Goal: Task Accomplishment & Management: Complete application form

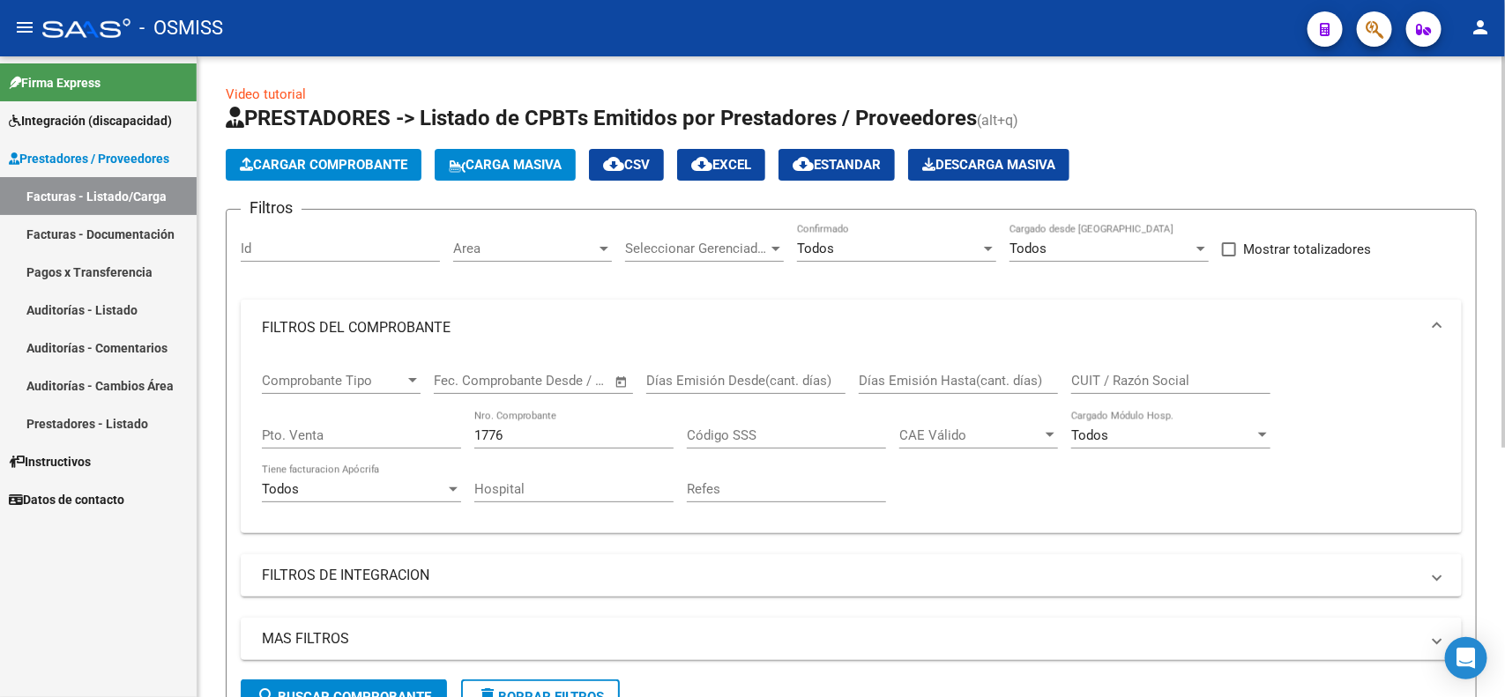
scroll to position [77, 0]
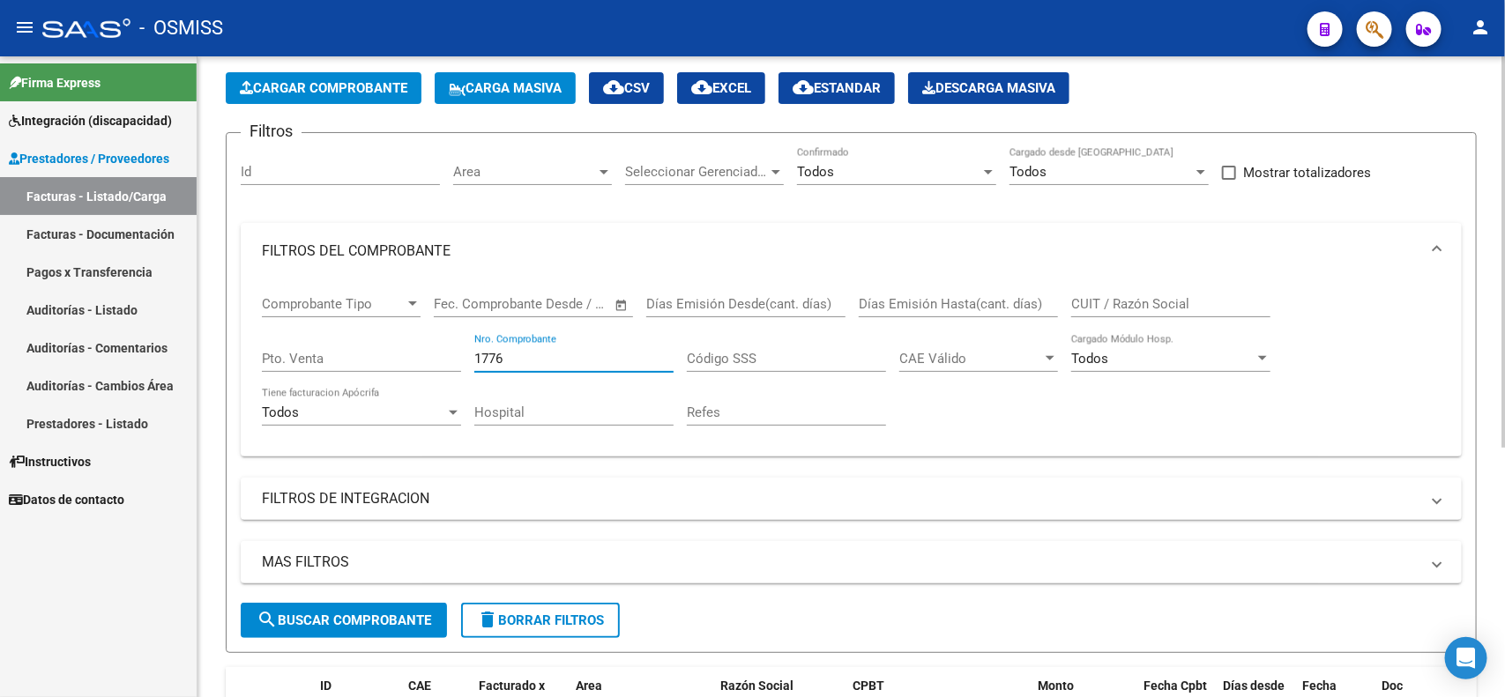
drag, startPoint x: 499, startPoint y: 350, endPoint x: 438, endPoint y: 350, distance: 60.8
click at [438, 350] on div "Comprobante Tipo Comprobante Tipo Start date – End date Fec. Comprobante Desde …" at bounding box center [851, 361] width 1179 height 163
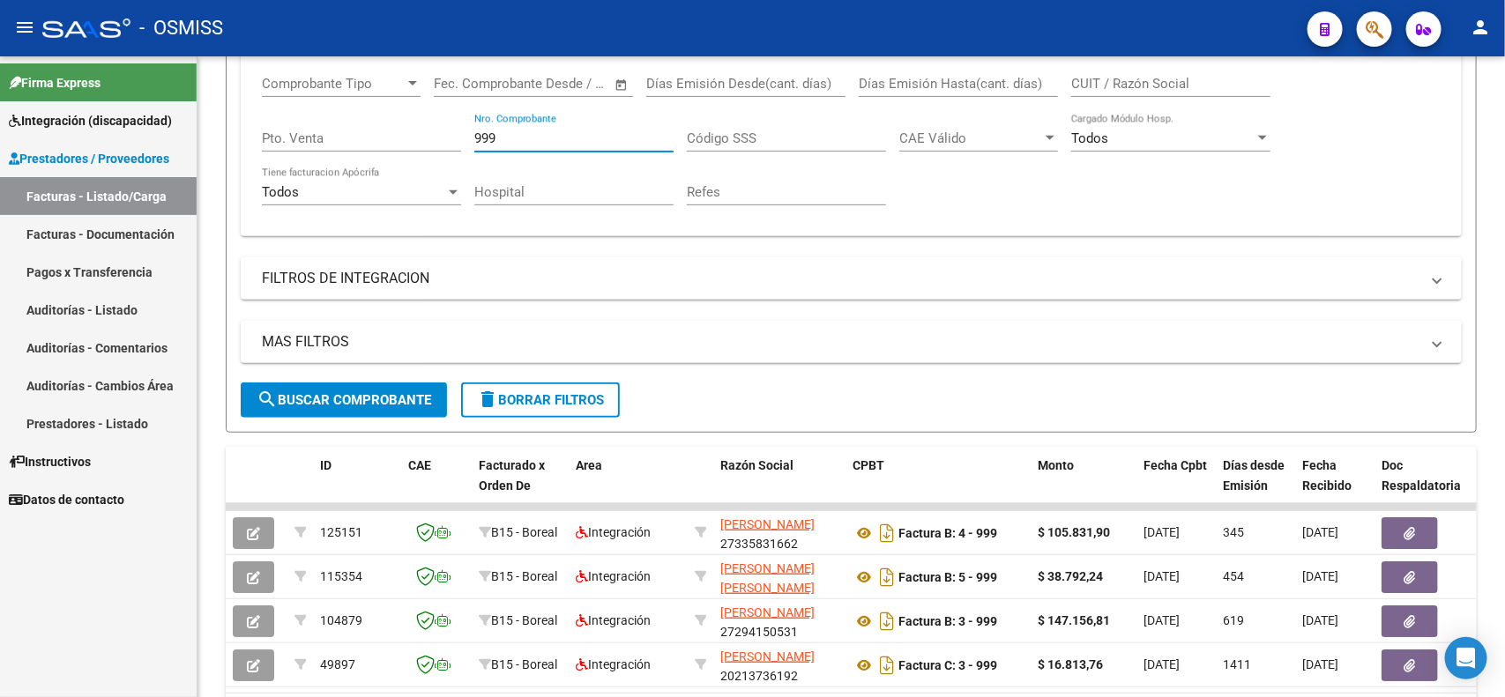
type input "999"
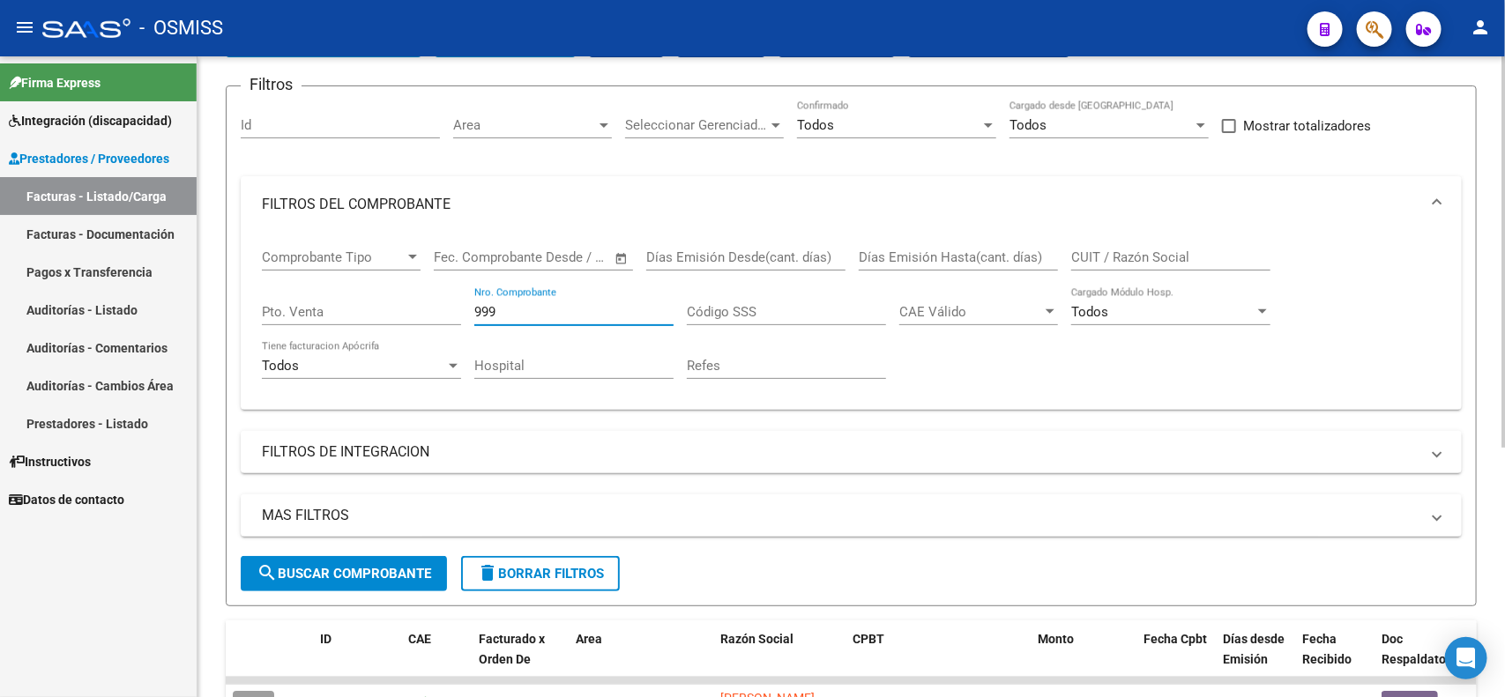
scroll to position [77, 0]
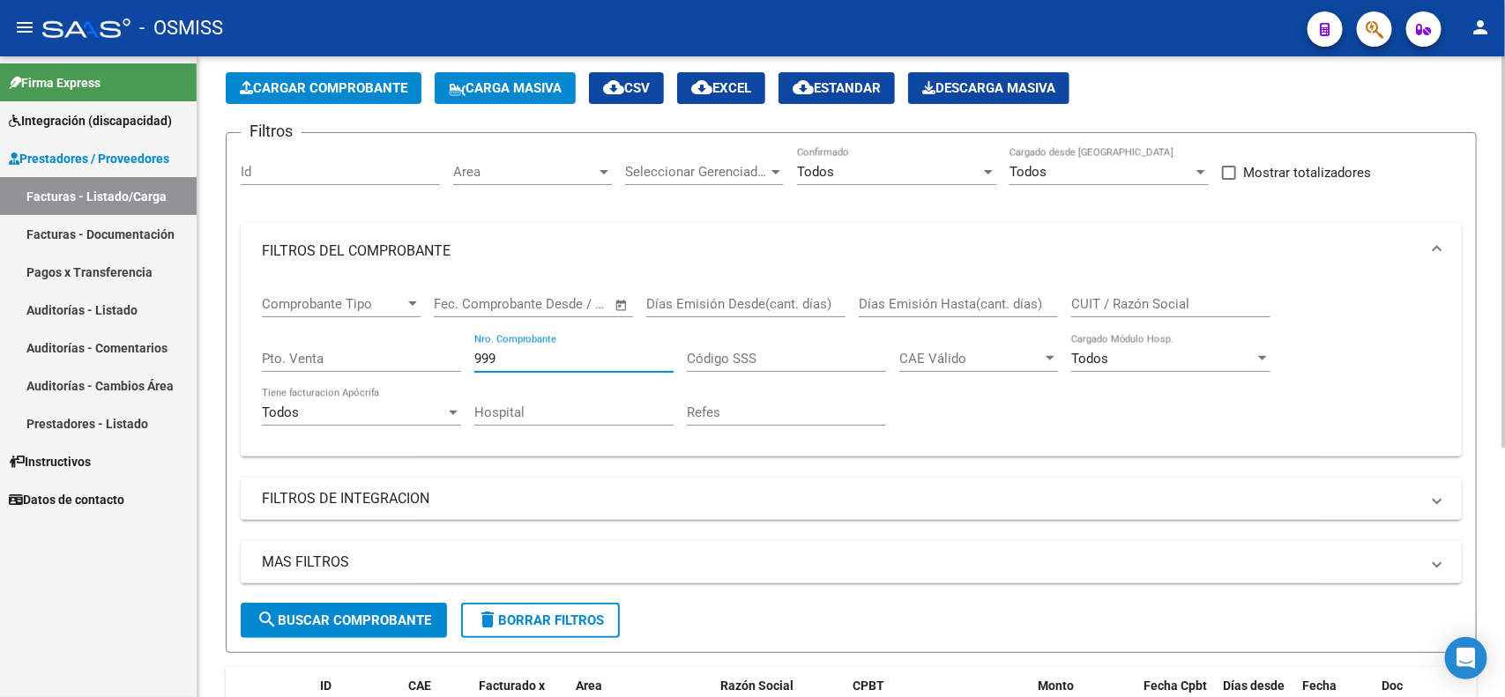
drag, startPoint x: 490, startPoint y: 351, endPoint x: 455, endPoint y: 350, distance: 35.3
click at [455, 350] on div "Comprobante Tipo Comprobante Tipo Start date – End date Fec. Comprobante Desde …" at bounding box center [851, 361] width 1179 height 163
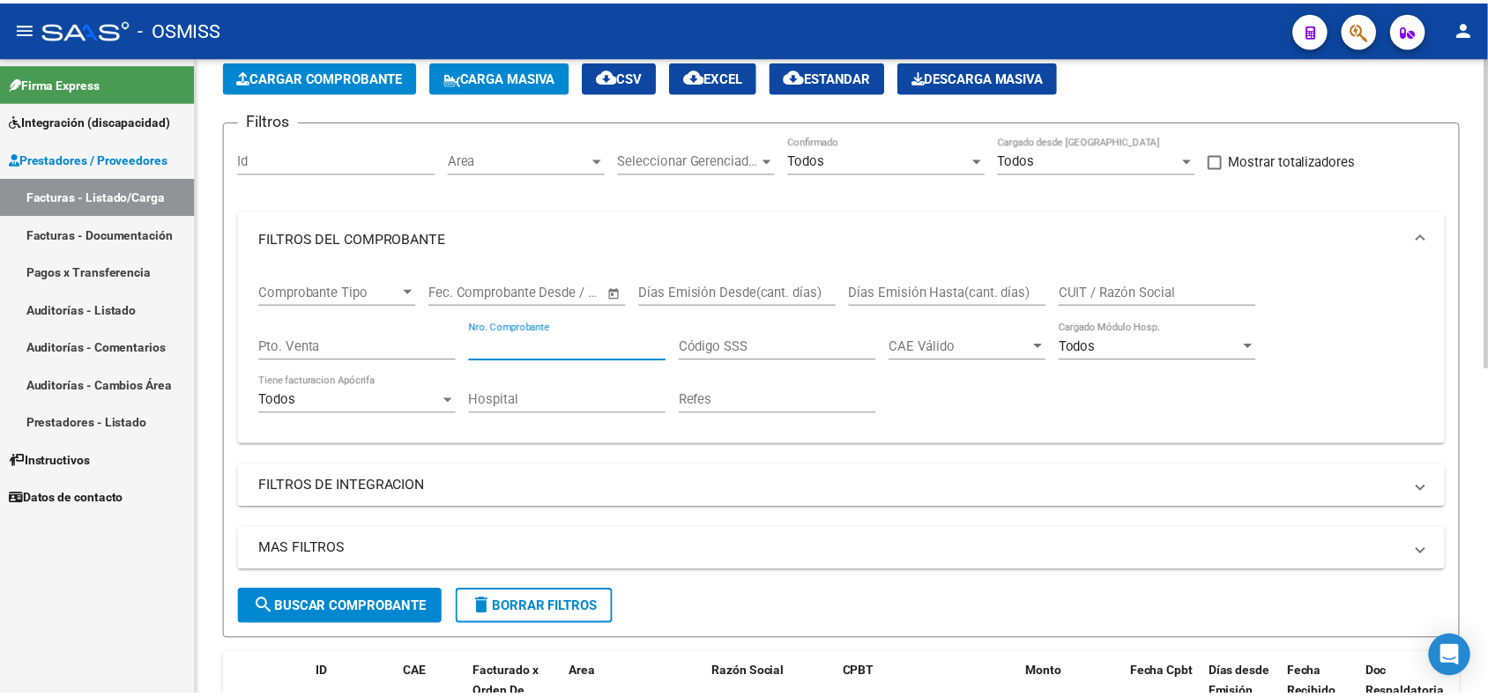
scroll to position [0, 0]
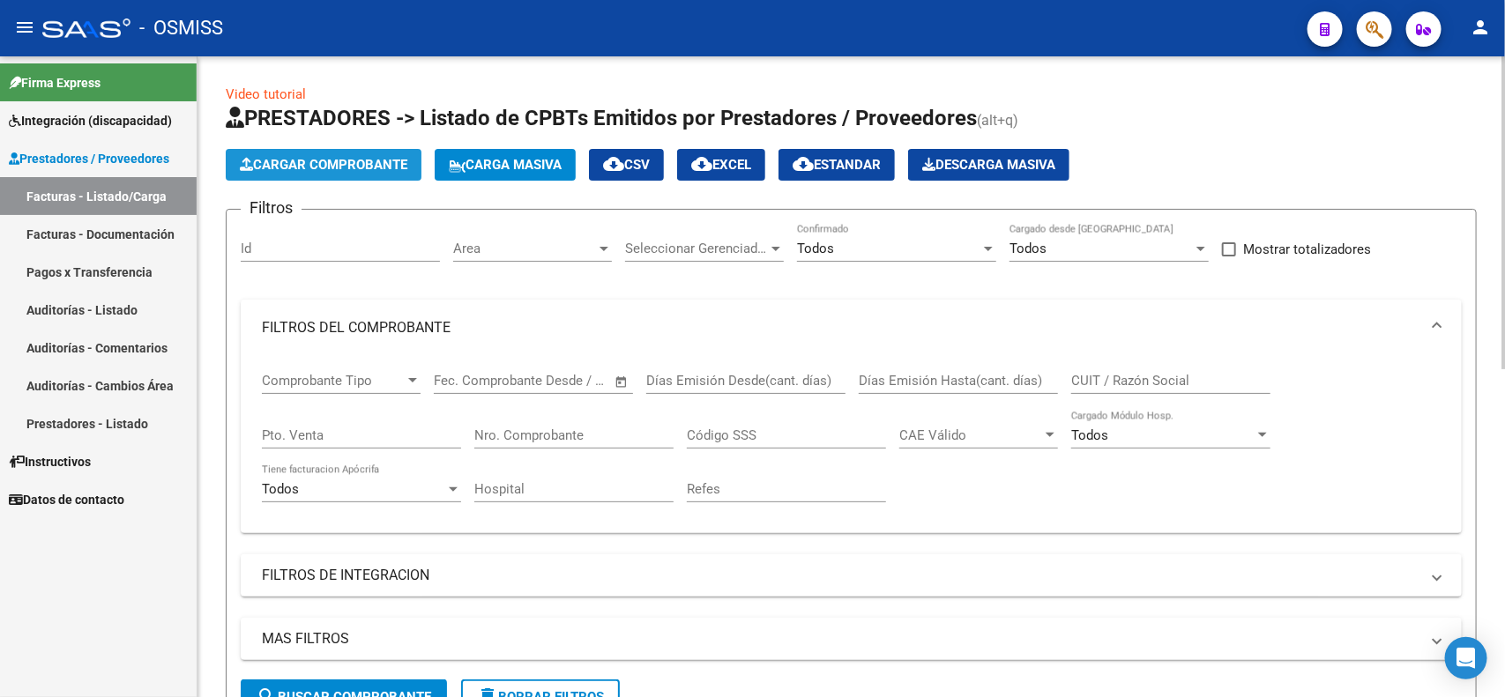
click at [332, 168] on span "Cargar Comprobante" at bounding box center [324, 165] width 168 height 16
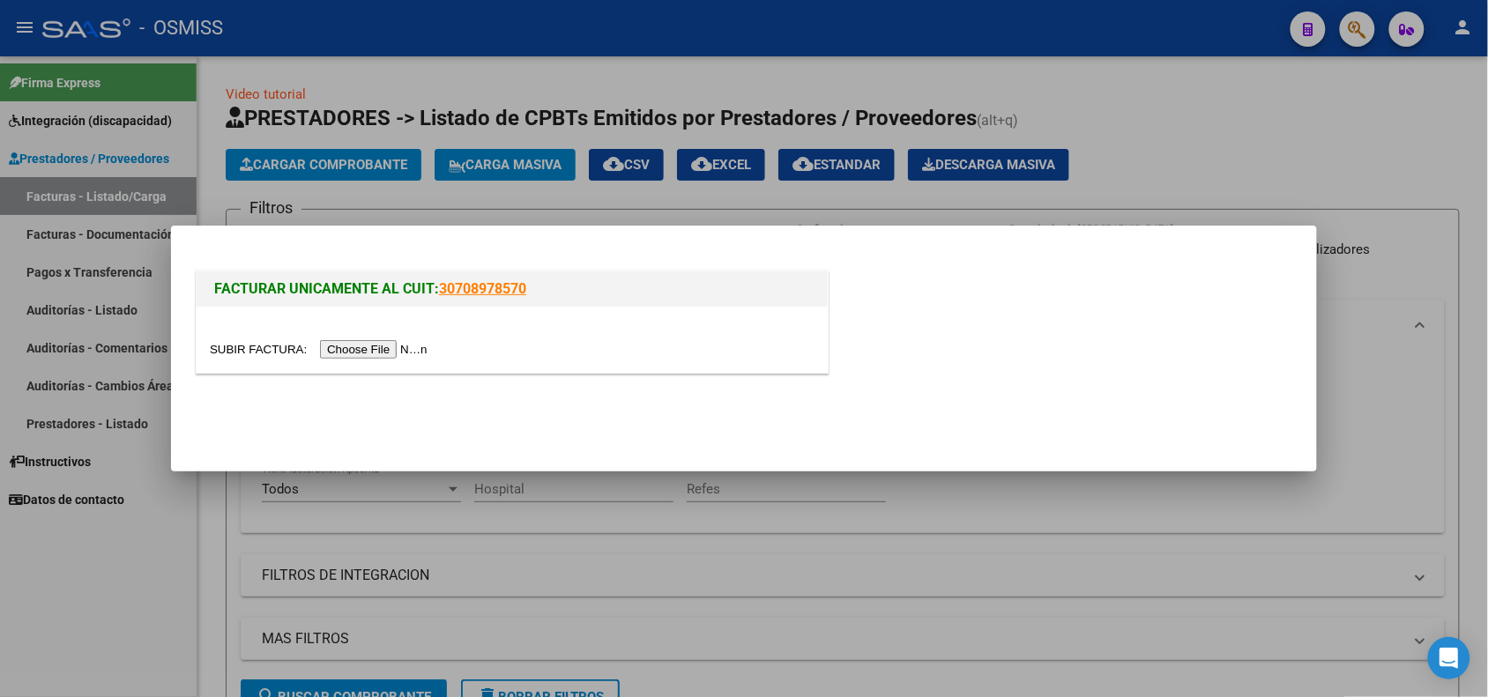
click at [353, 353] on input "file" at bounding box center [321, 349] width 223 height 19
click at [398, 349] on input "file" at bounding box center [321, 349] width 223 height 19
click at [367, 347] on input "file" at bounding box center [321, 349] width 223 height 19
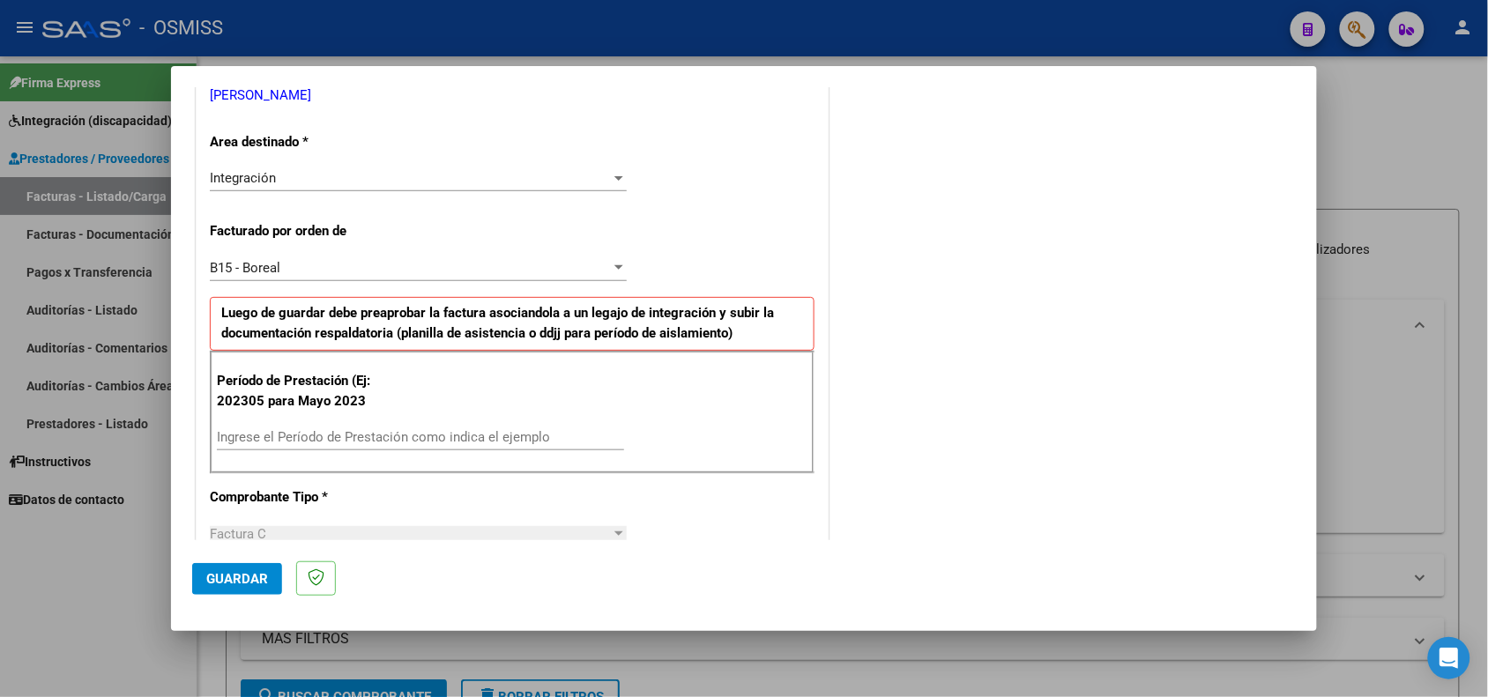
scroll to position [441, 0]
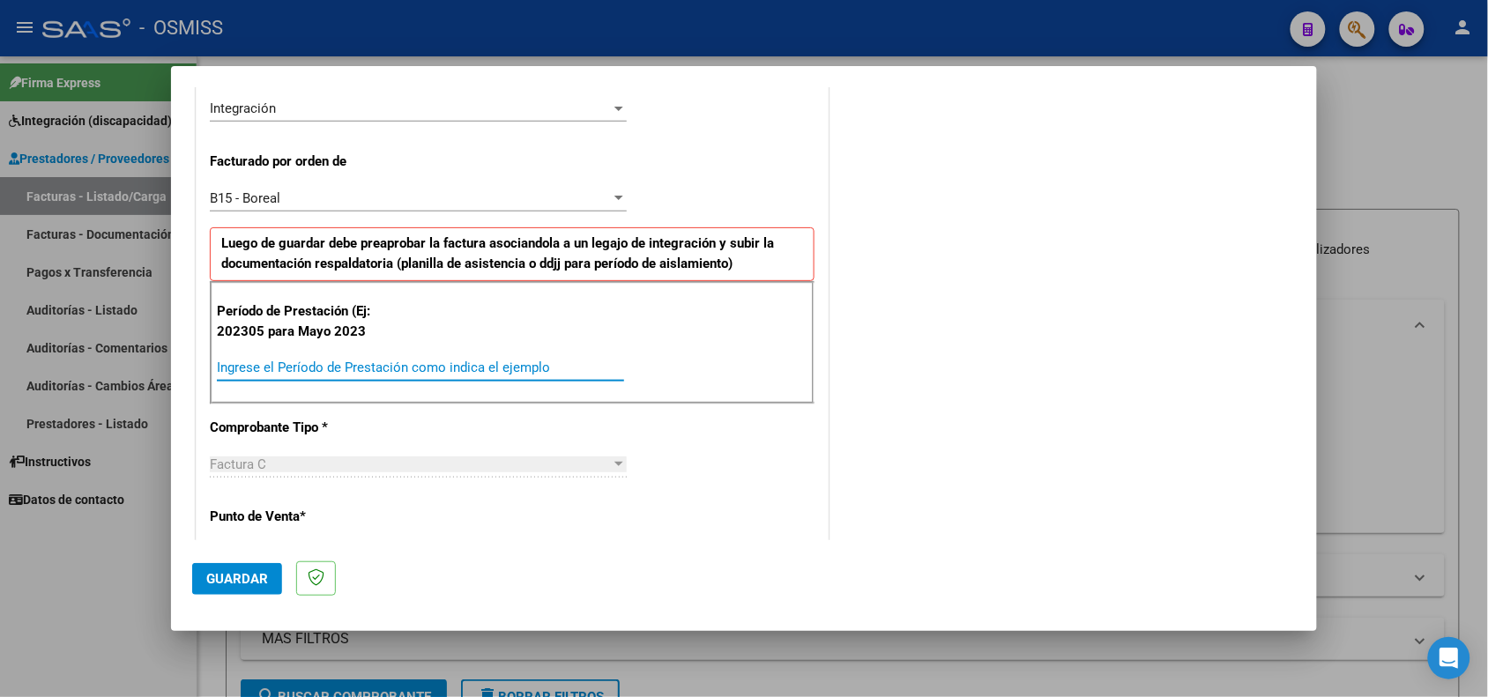
click at [314, 367] on input "Ingrese el Período de Prestación como indica el ejemplo" at bounding box center [420, 368] width 407 height 16
type input "202505"
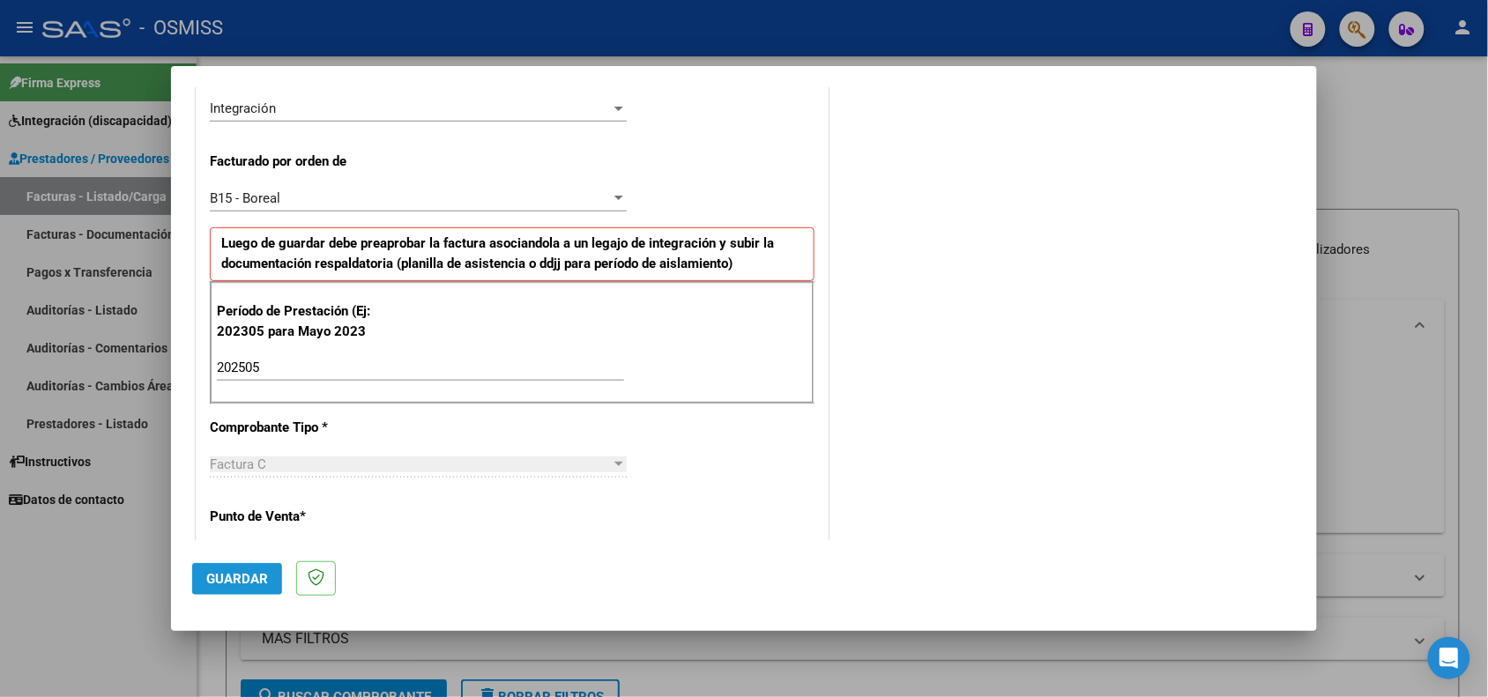
click at [234, 578] on span "Guardar" at bounding box center [237, 579] width 62 height 16
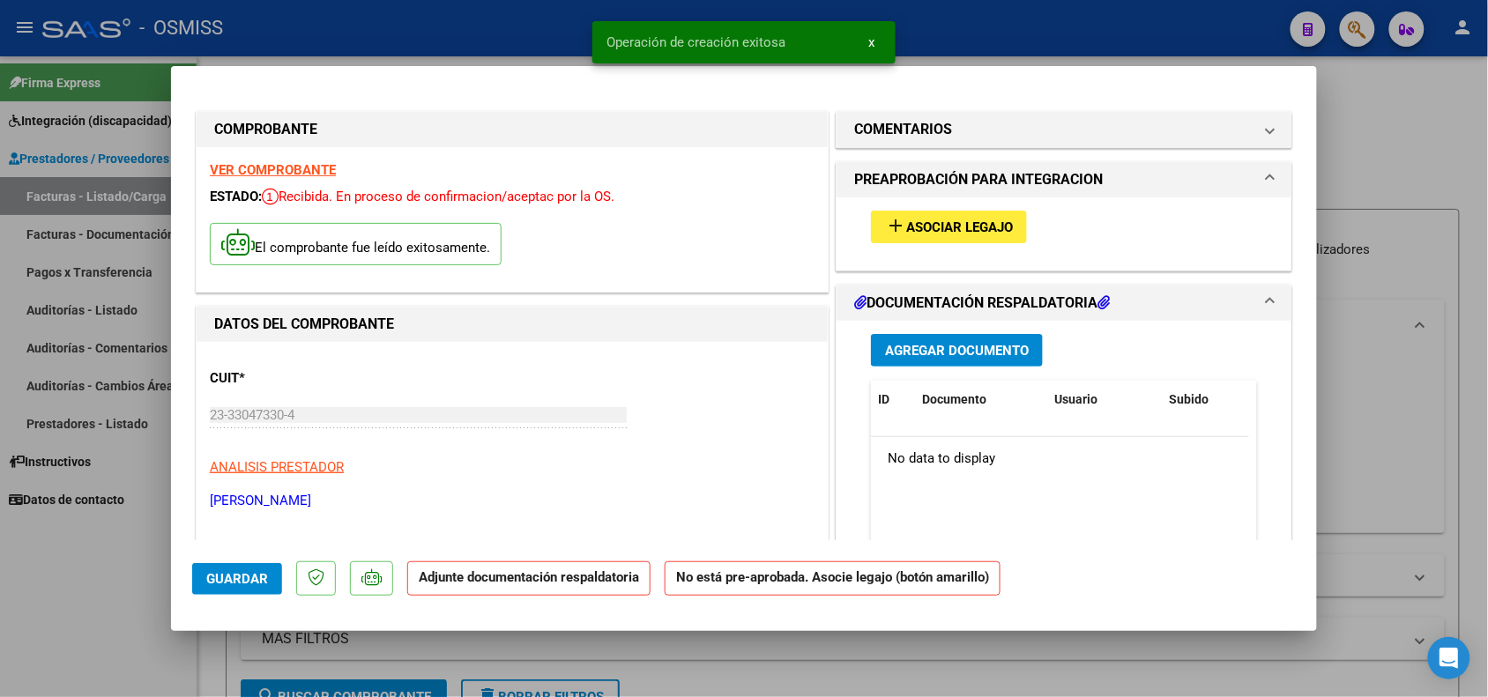
click at [966, 227] on span "Asociar Legajo" at bounding box center [959, 228] width 107 height 16
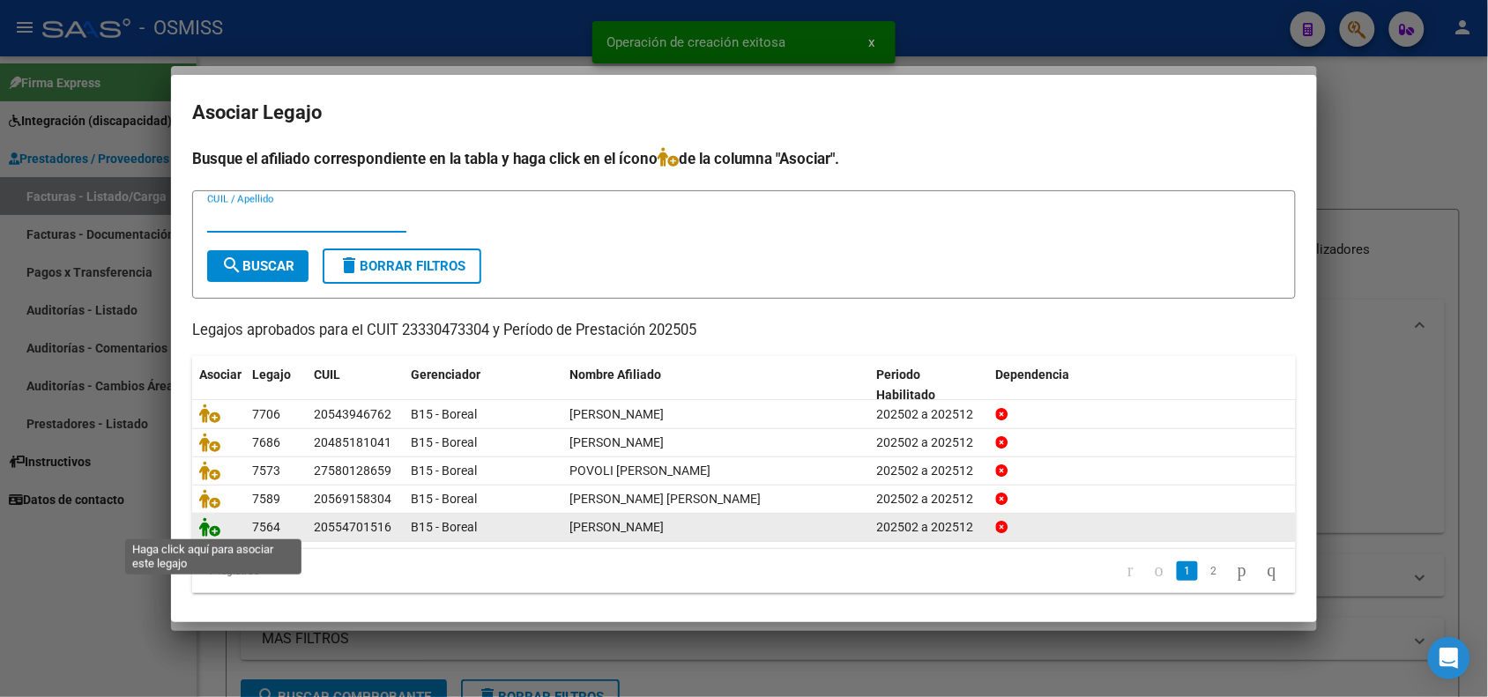
click at [208, 529] on icon at bounding box center [209, 527] width 21 height 19
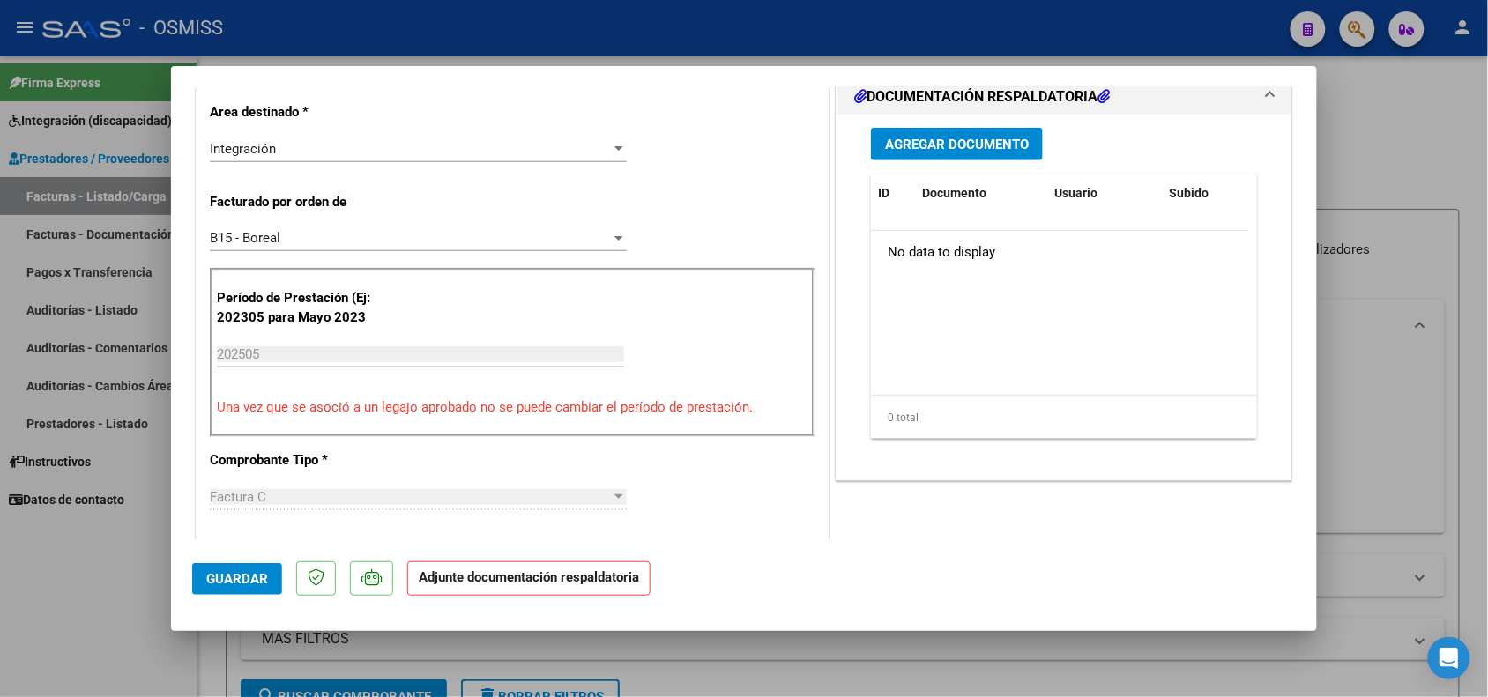
scroll to position [441, 0]
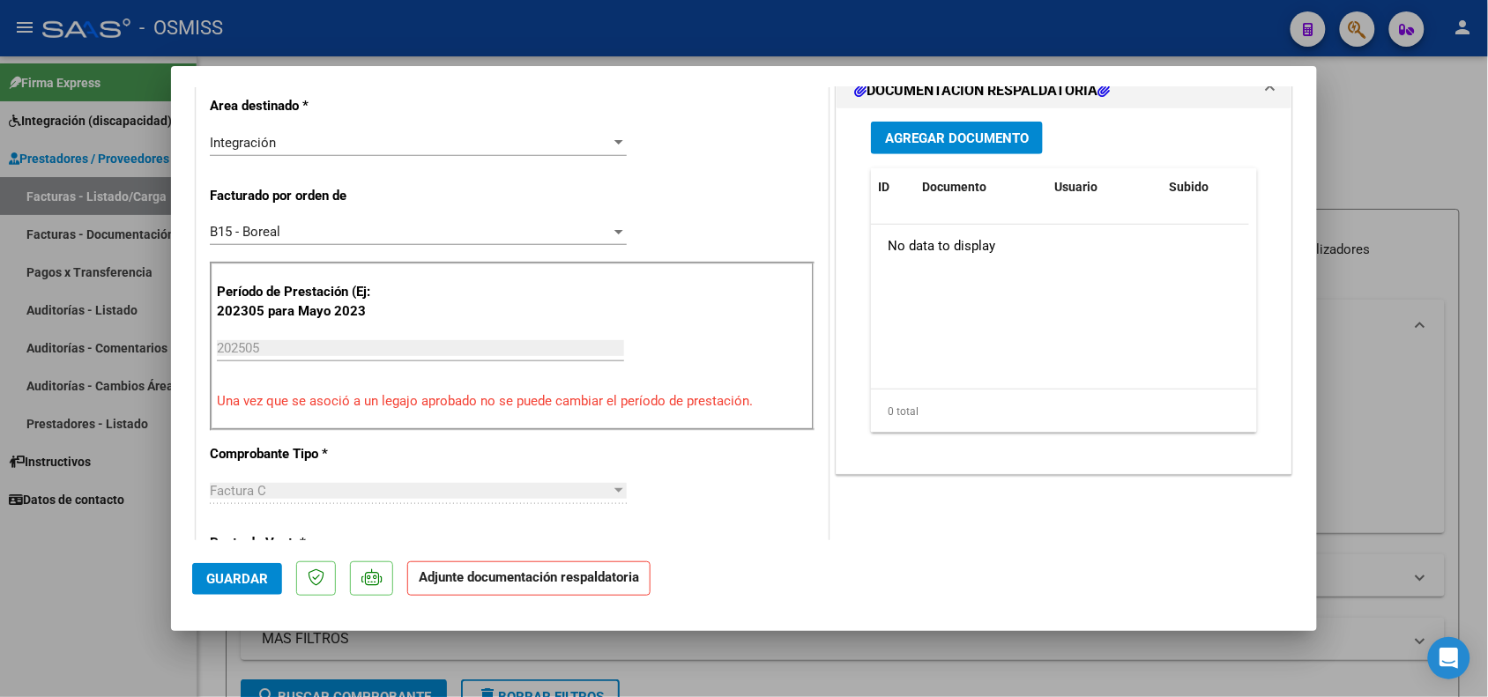
click at [249, 569] on button "Guardar" at bounding box center [237, 579] width 90 height 32
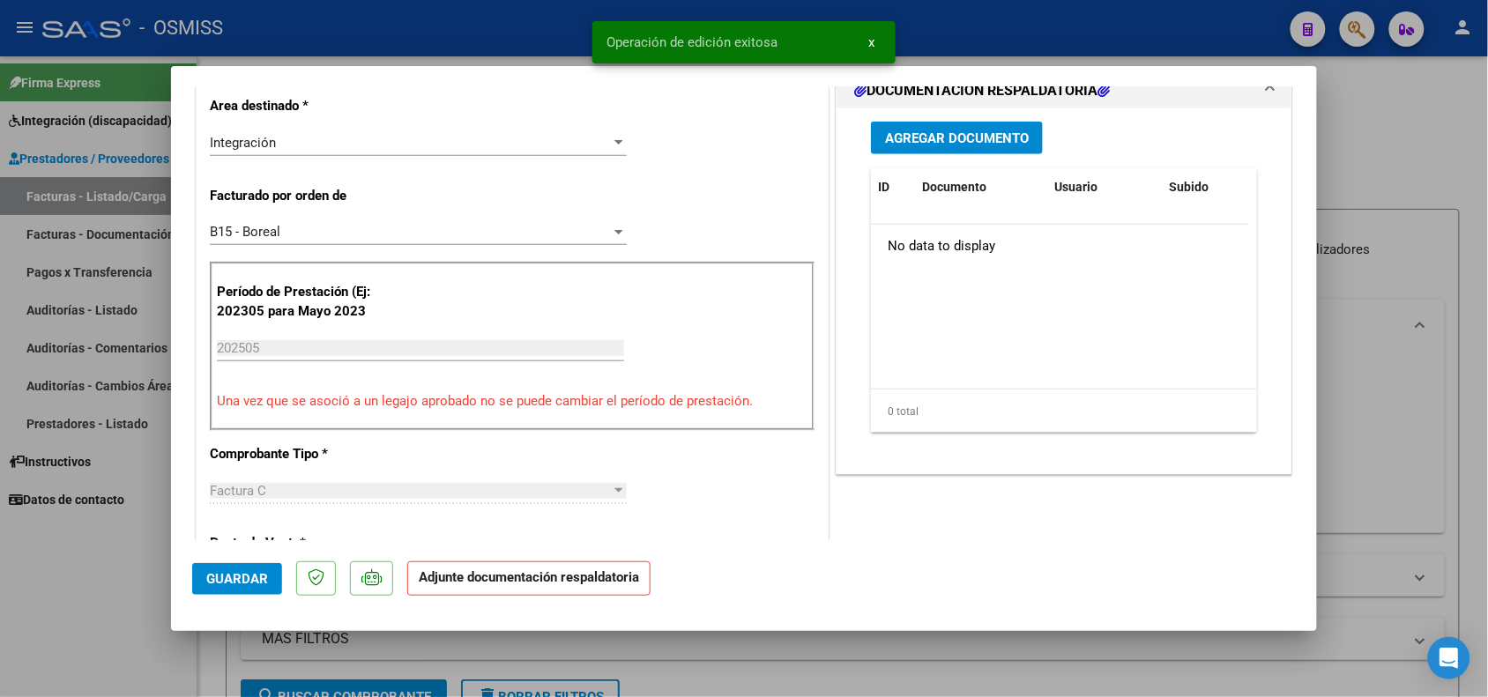
click at [120, 588] on div at bounding box center [744, 348] width 1488 height 697
type input "$ 0,00"
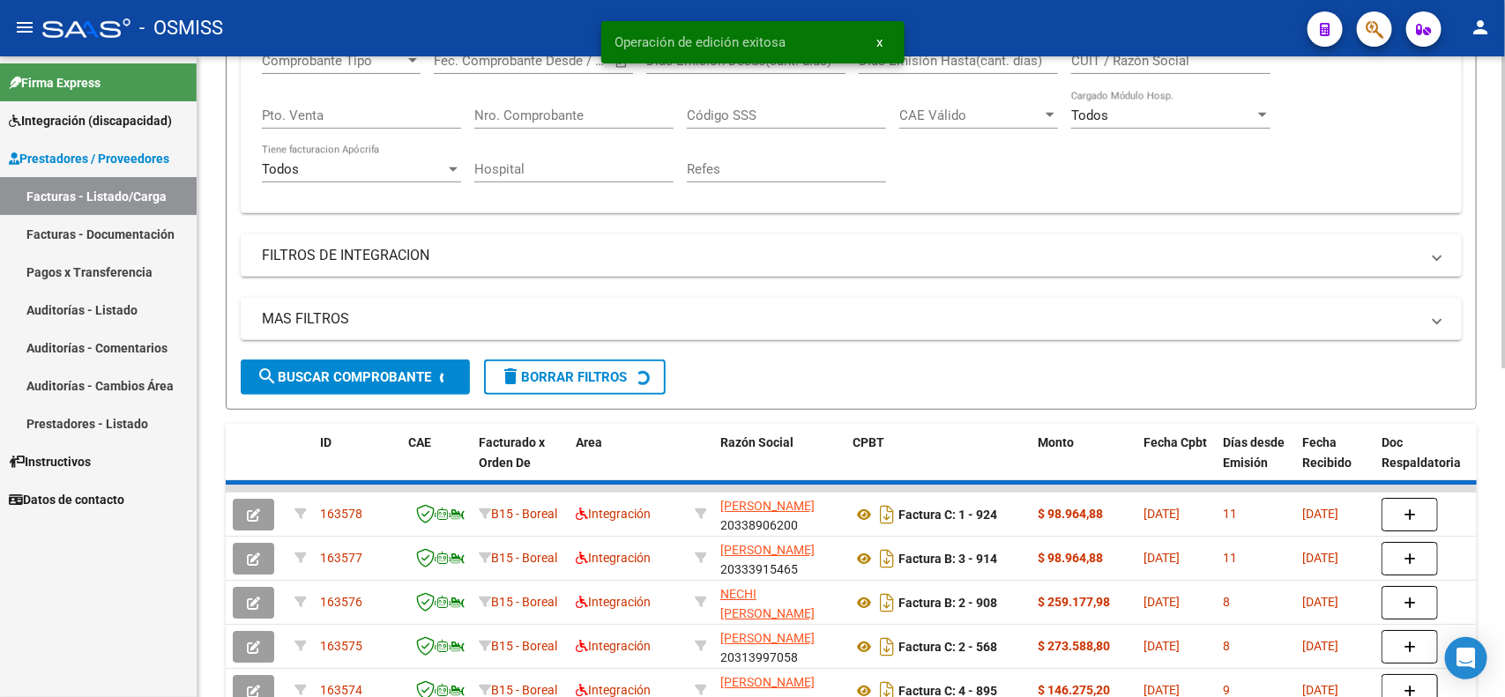
scroll to position [331, 0]
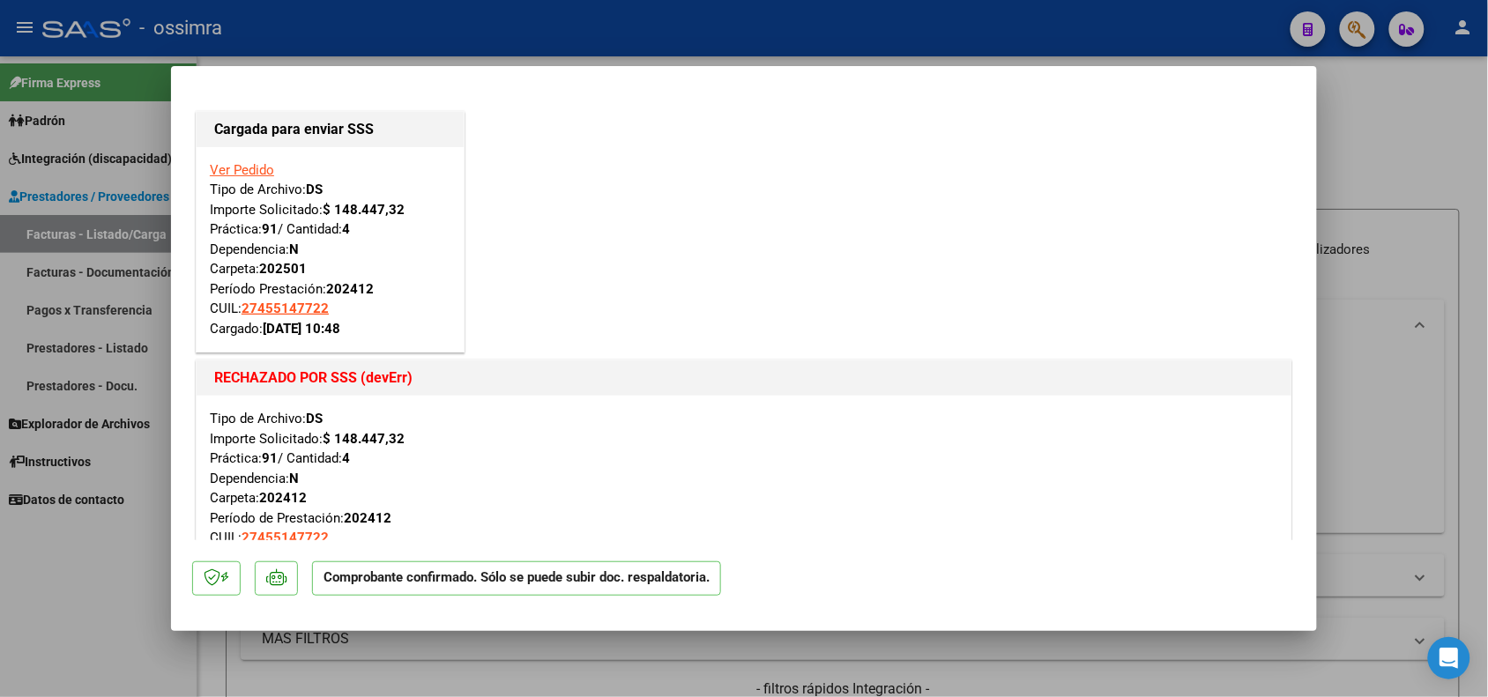
scroll to position [220, 0]
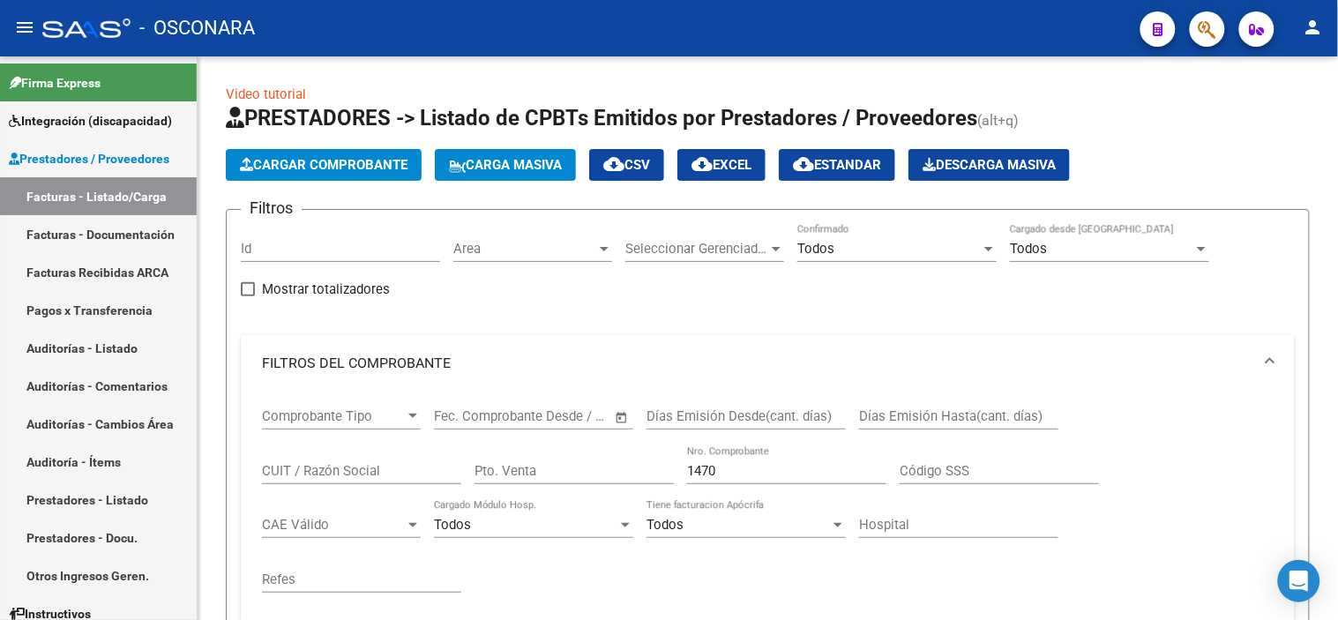
scroll to position [391, 0]
